Goal: Task Accomplishment & Management: Manage account settings

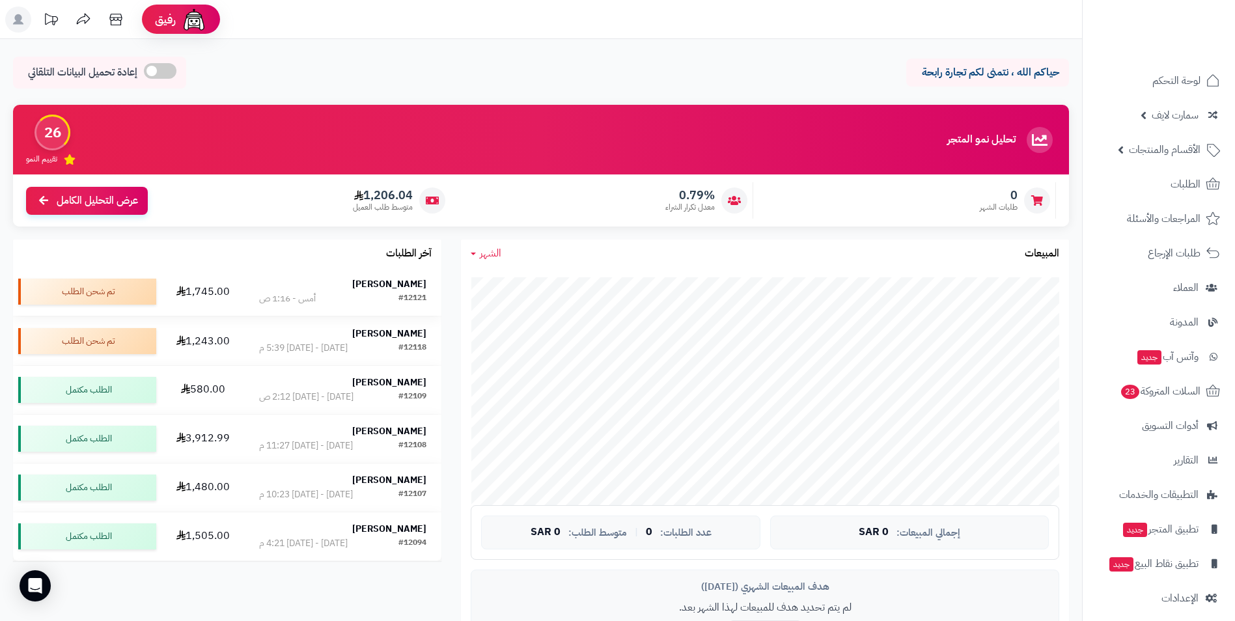
click at [403, 283] on strong "[PERSON_NAME]" at bounding box center [389, 284] width 74 height 14
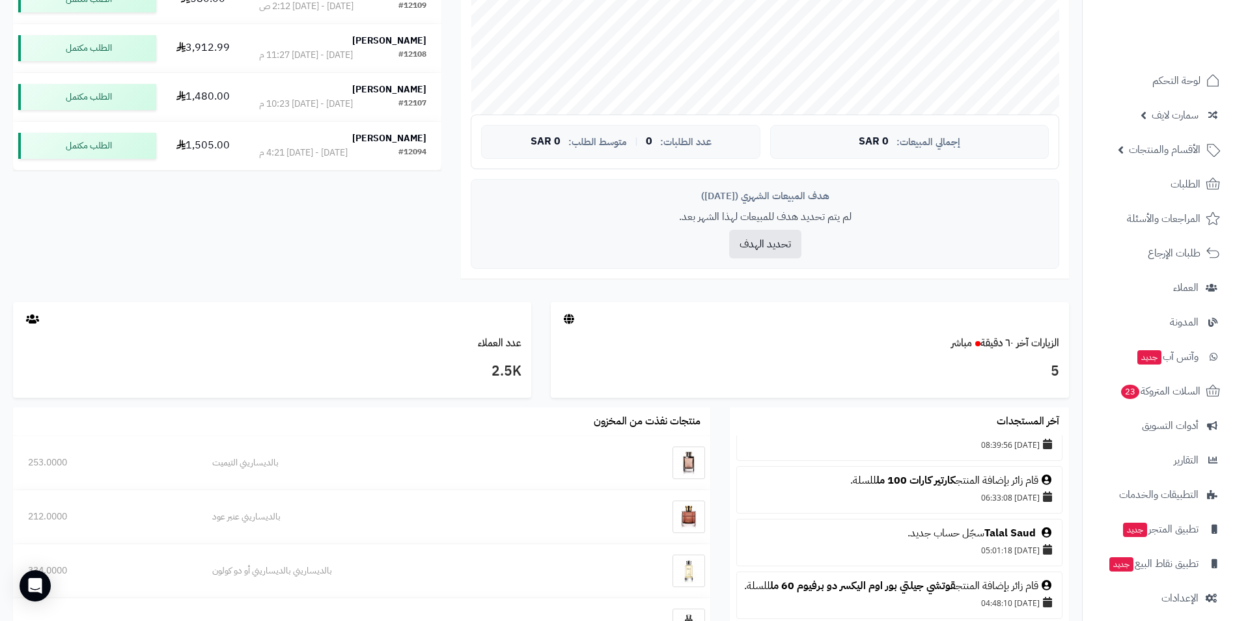
scroll to position [130, 0]
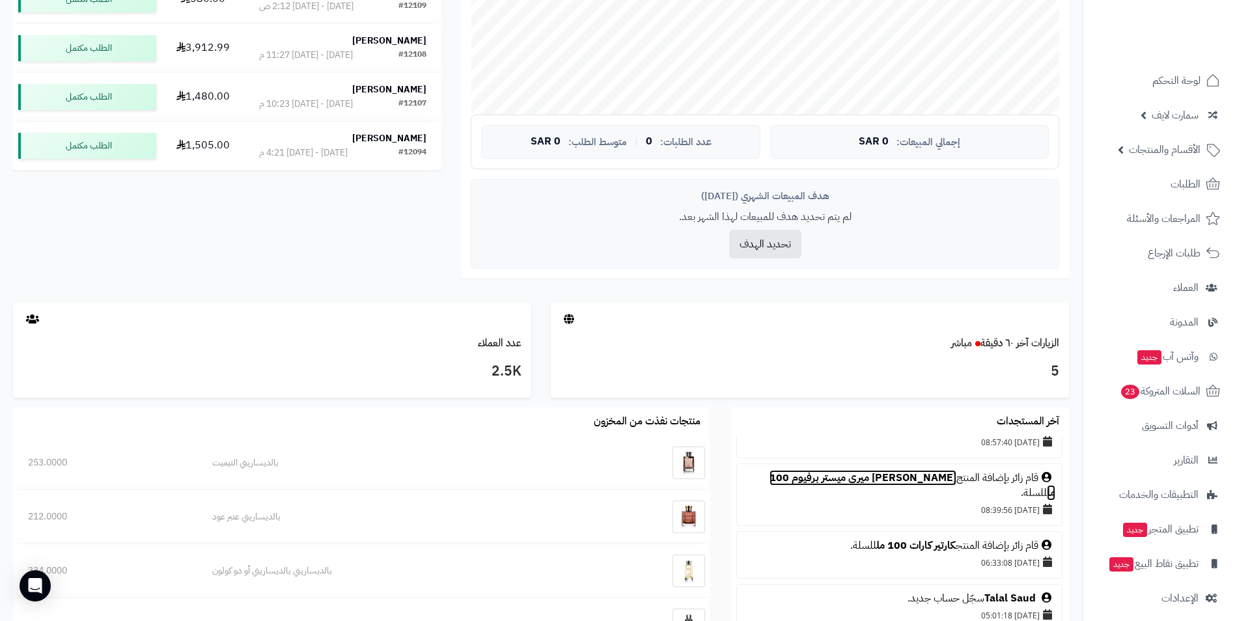
click at [912, 477] on link "[PERSON_NAME] ميري ميستر برفيوم 100 مل" at bounding box center [912, 485] width 286 height 31
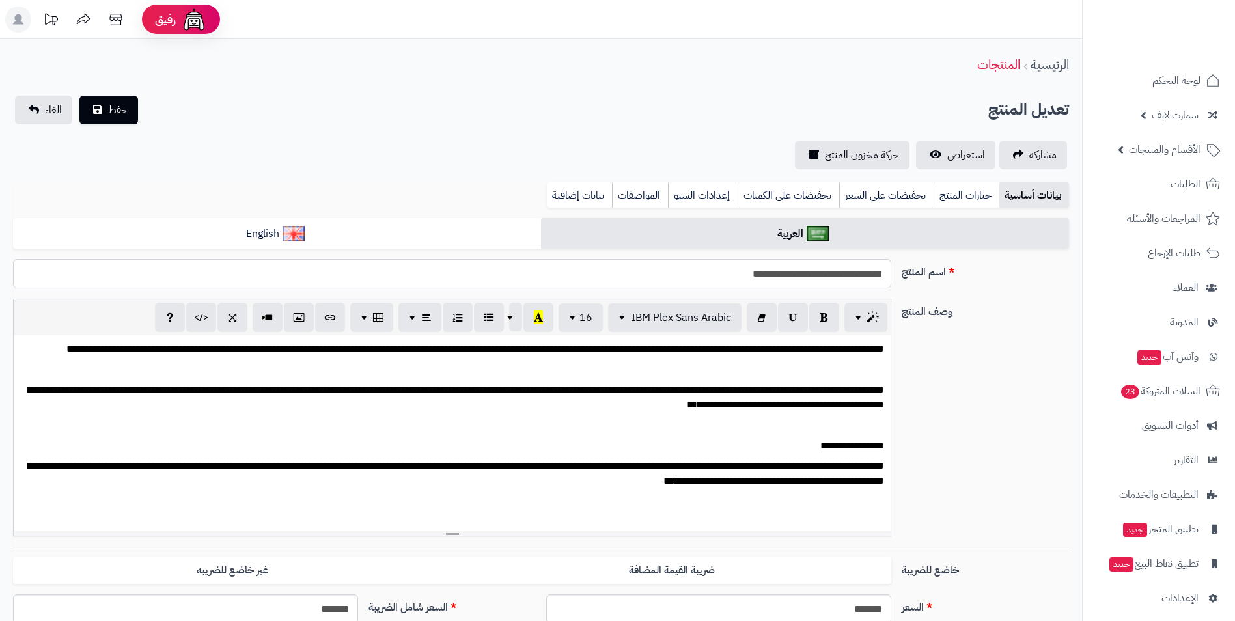
scroll to position [221, 0]
click at [966, 153] on span "استعراض" at bounding box center [966, 155] width 38 height 16
